Goal: Navigation & Orientation: Find specific page/section

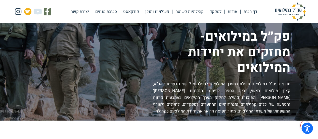
scroll to position [755, 0]
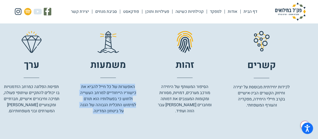
click at [138, 12] on link "פודקאסט" at bounding box center [131, 12] width 22 height 12
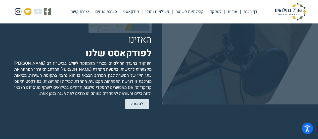
scroll to position [939, 0]
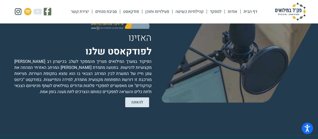
click at [159, 13] on link "פעילויות ותוכן" at bounding box center [157, 12] width 30 height 12
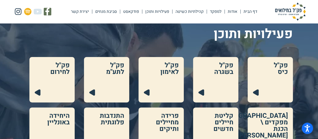
scroll to position [74, 0]
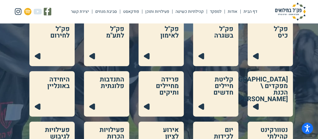
click at [213, 86] on link at bounding box center [215, 93] width 45 height 45
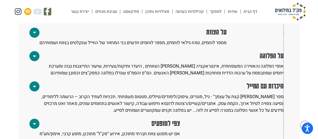
scroll to position [437, 0]
click at [36, 119] on span at bounding box center [34, 124] width 10 height 10
click at [34, 84] on icon at bounding box center [34, 86] width 3 height 5
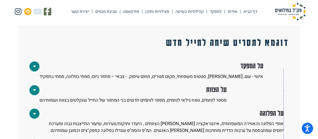
scroll to position [356, 0]
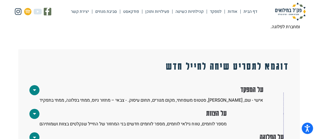
click at [212, 11] on link "למפקד" at bounding box center [216, 12] width 18 height 12
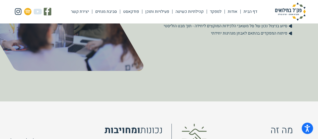
scroll to position [262, 0]
click at [191, 8] on link "קהילתיות כשיטה" at bounding box center [190, 12] width 34 height 12
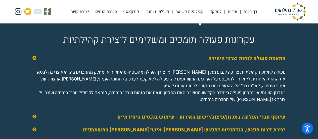
scroll to position [699, 0]
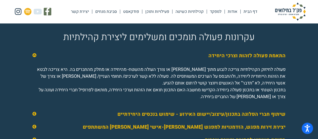
click at [177, 14] on link "קהילתיות כשיטה" at bounding box center [190, 12] width 34 height 12
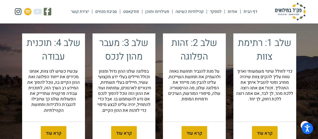
scroll to position [534, 0]
